Goal: Information Seeking & Learning: Find specific fact

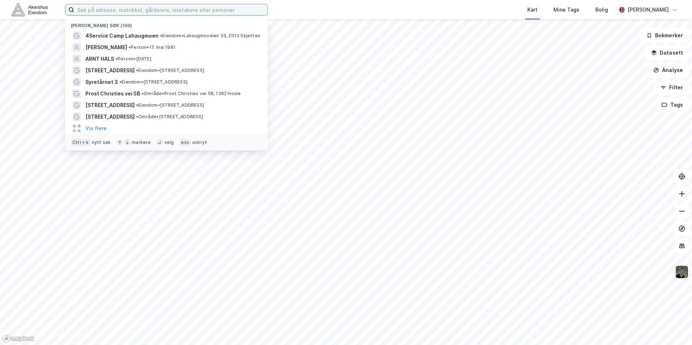
click at [203, 8] on input at bounding box center [170, 9] width 193 height 11
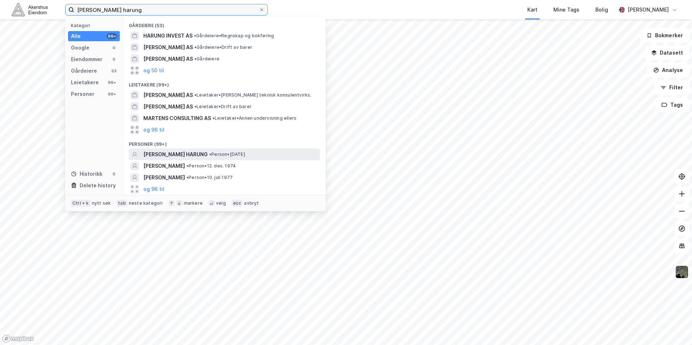
type input "[PERSON_NAME] harung"
click at [166, 152] on span "[PERSON_NAME] HARUNG" at bounding box center [175, 154] width 64 height 9
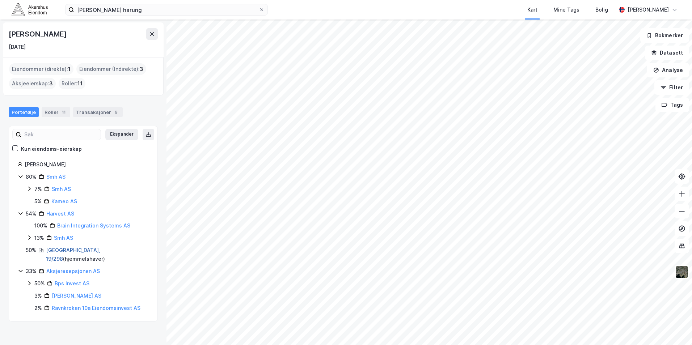
click at [64, 253] on link "[GEOGRAPHIC_DATA], 19/298" at bounding box center [73, 254] width 54 height 15
